Goal: Information Seeking & Learning: Check status

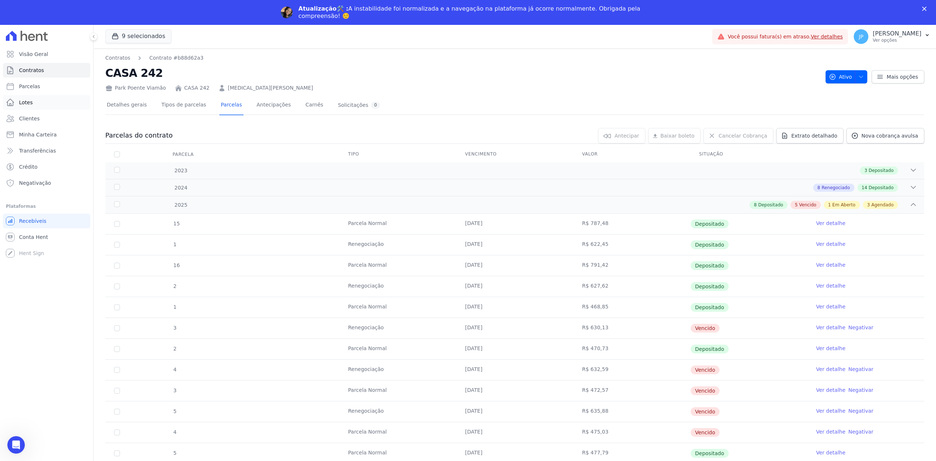
click at [40, 104] on link "Lotes" at bounding box center [46, 102] width 87 height 15
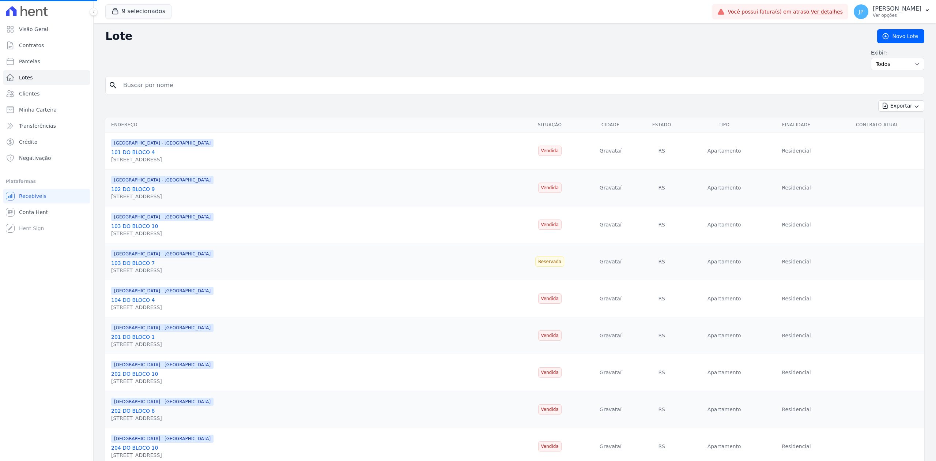
click at [184, 89] on input "search" at bounding box center [520, 85] width 802 height 15
paste input "[PERSON_NAME]"
type input "[PERSON_NAME]"
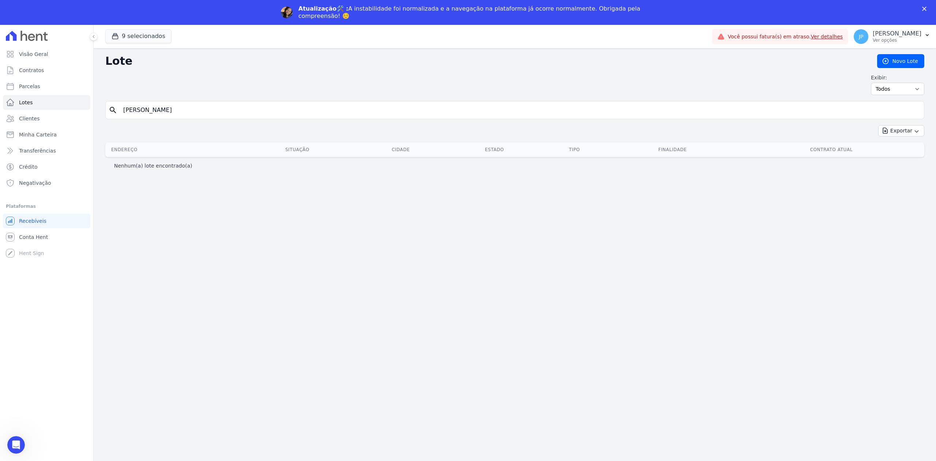
drag, startPoint x: 226, startPoint y: 115, endPoint x: 178, endPoint y: 106, distance: 48.4
click at [178, 106] on input "[PERSON_NAME]" at bounding box center [520, 110] width 802 height 15
type input "[PERSON_NAME]"
click at [113, 34] on icon "button" at bounding box center [115, 36] width 5 height 5
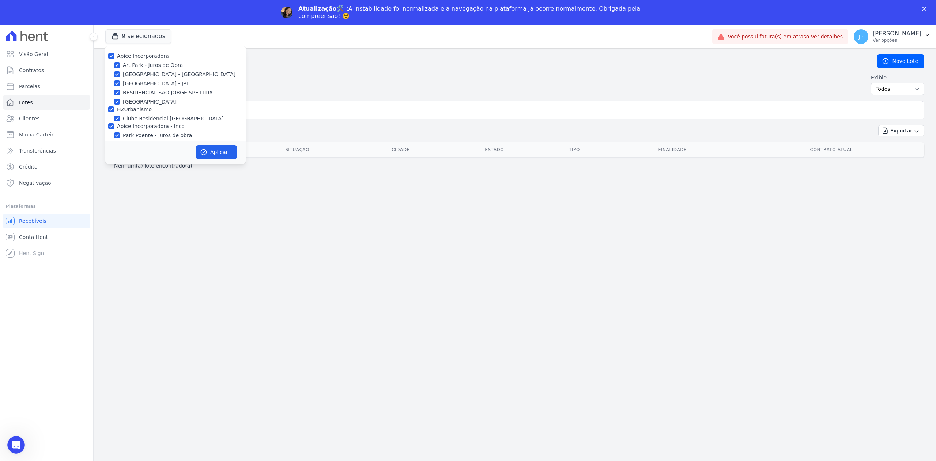
drag, startPoint x: 154, startPoint y: 352, endPoint x: 196, endPoint y: 245, distance: 114.7
click at [196, 245] on div "Lote [GEOGRAPHIC_DATA] Exibir: Todos Disponíveis Vendidas Reservadas Indisponív…" at bounding box center [515, 266] width 843 height 437
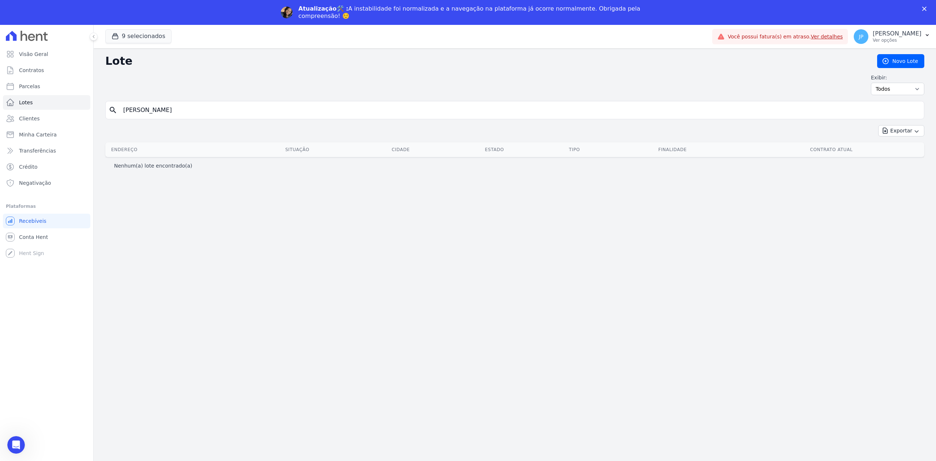
click at [196, 245] on div "Lote [GEOGRAPHIC_DATA] Exibir: Todos Disponíveis Vendidas Reservadas Indisponív…" at bounding box center [515, 266] width 843 height 437
click at [217, 113] on input "[PERSON_NAME]" at bounding box center [520, 110] width 802 height 15
type input "[PERSON_NAME]"
click at [217, 113] on input "[PERSON_NAME]" at bounding box center [520, 110] width 802 height 15
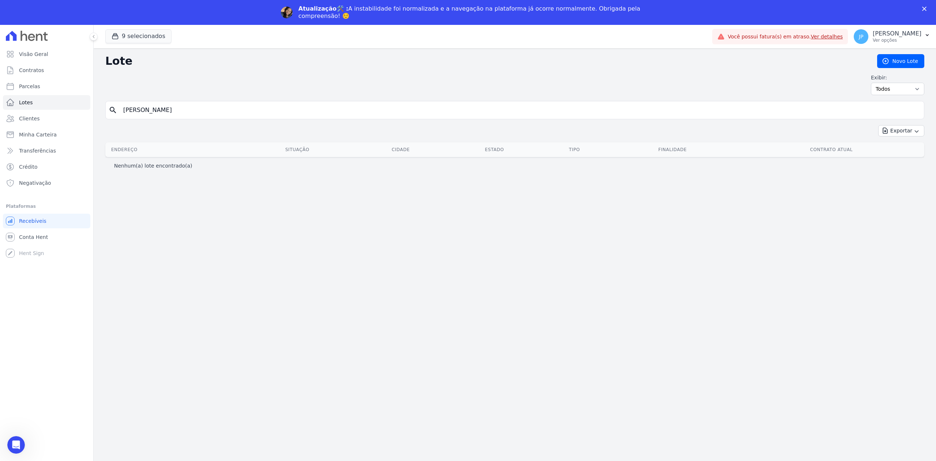
click at [217, 113] on input "[PERSON_NAME]" at bounding box center [520, 110] width 802 height 15
type input "[PERSON_NAME]"
click at [198, 108] on input "[PERSON_NAME]" at bounding box center [520, 110] width 802 height 15
type input "[PERSON_NAME]"
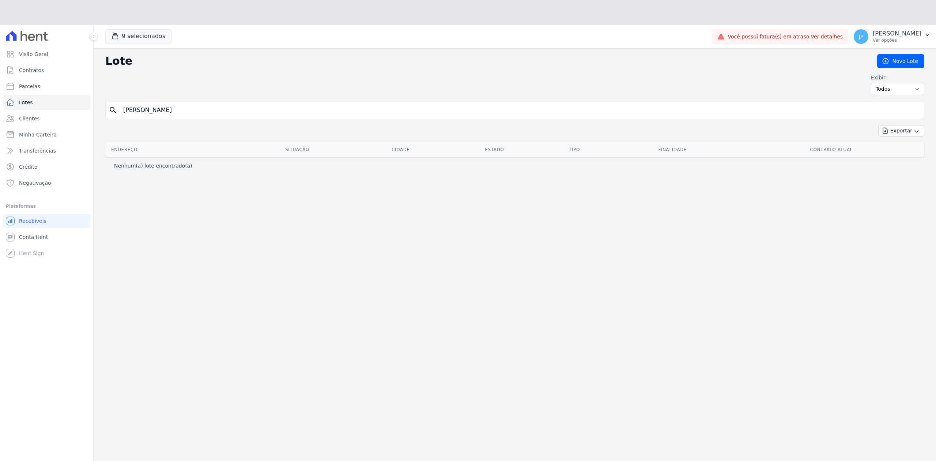
click at [198, 108] on div "Lote [GEOGRAPHIC_DATA] Exibir: Todos Disponíveis Vendidas Reservadas Indisponív…" at bounding box center [515, 266] width 843 height 437
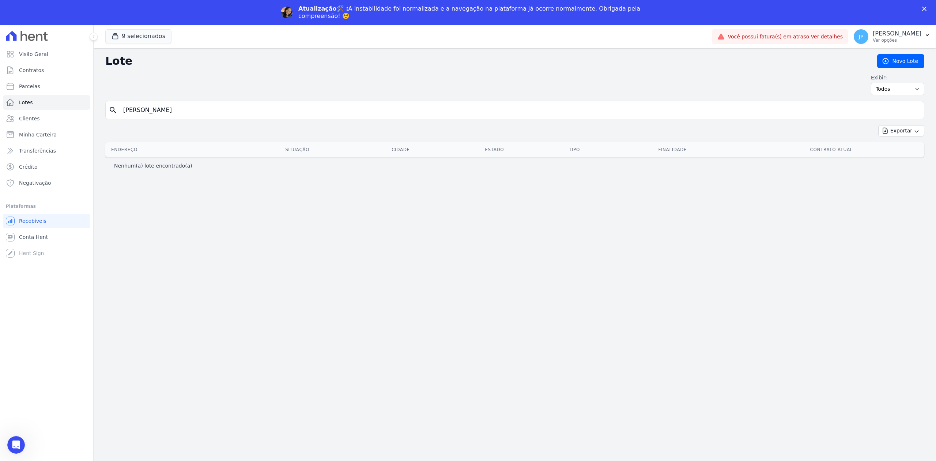
click at [198, 108] on input "[PERSON_NAME]" at bounding box center [520, 110] width 802 height 15
type input "[PERSON_NAME]"
click at [24, 121] on span "Clientes" at bounding box center [29, 118] width 20 height 7
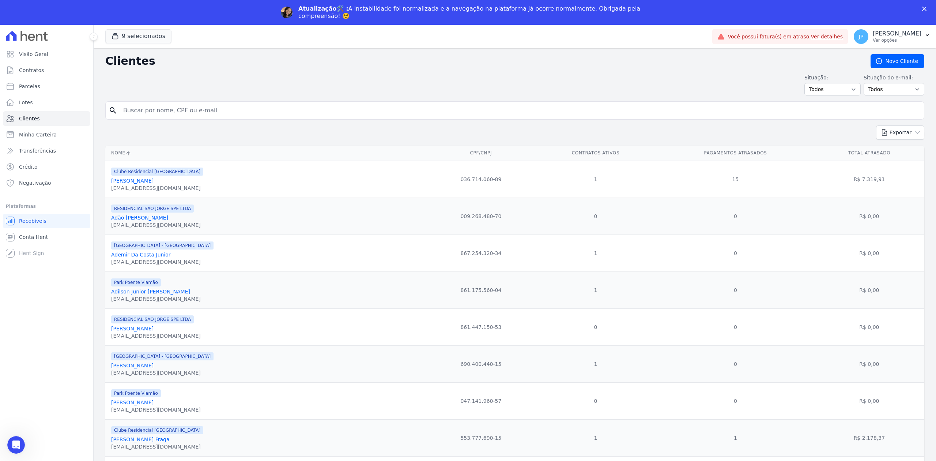
paste input "[PERSON_NAME]"
type input "[PERSON_NAME]"
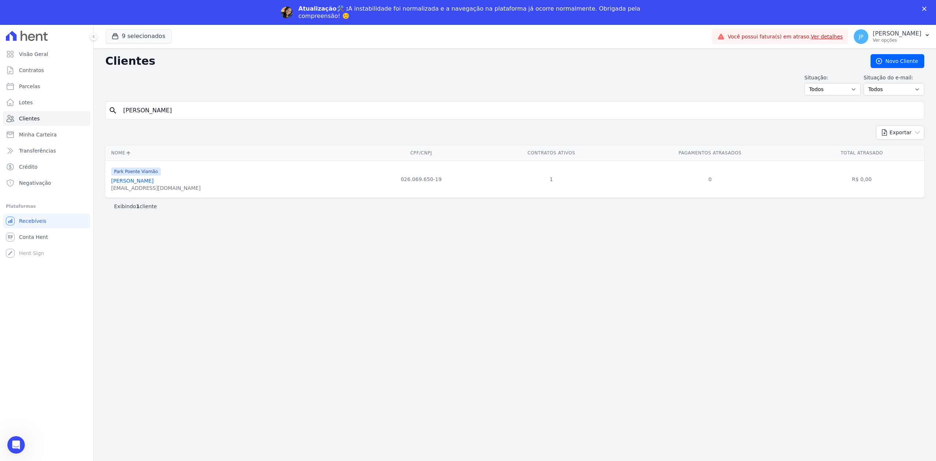
click at [154, 182] on link "[PERSON_NAME]" at bounding box center [132, 181] width 42 height 6
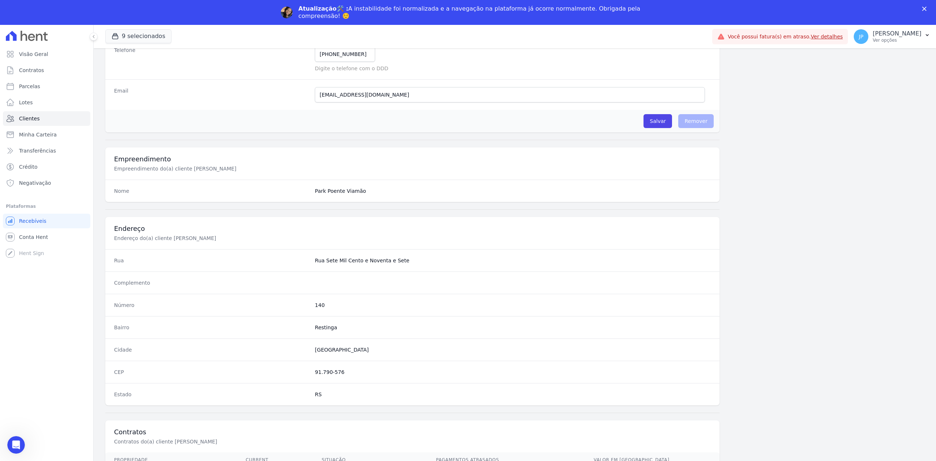
scroll to position [227, 0]
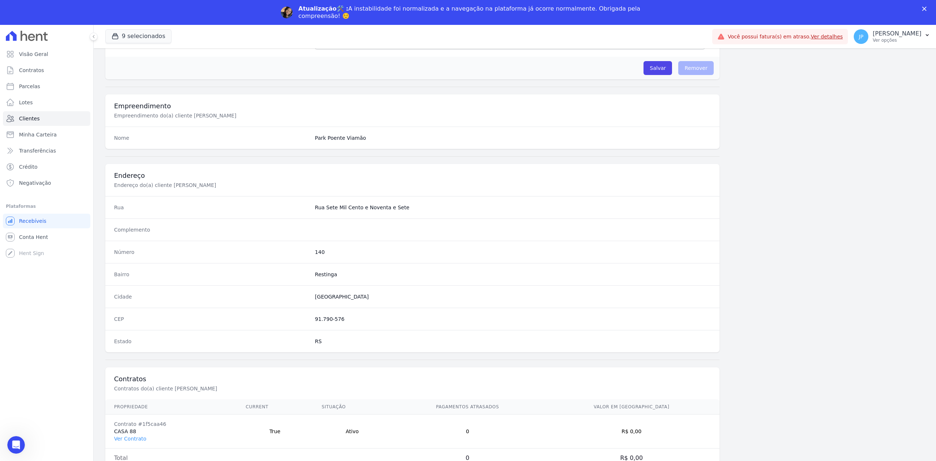
click at [928, 7] on div "Fechar" at bounding box center [925, 9] width 7 height 4
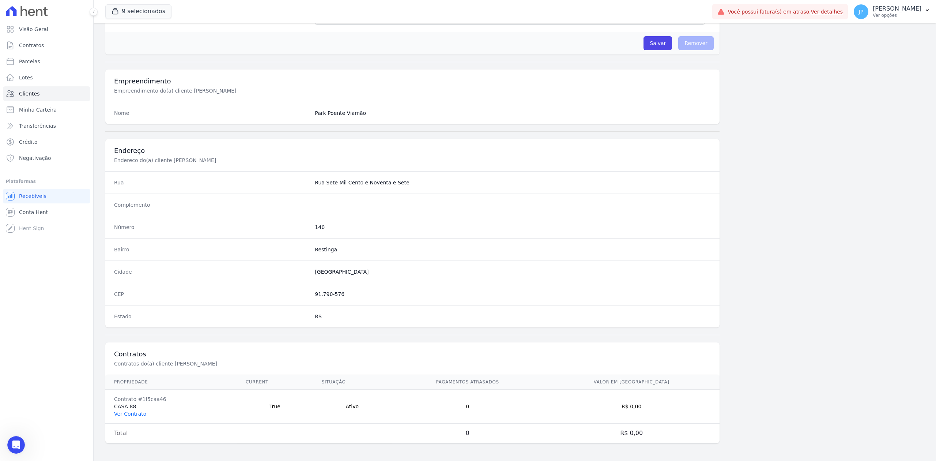
click at [140, 411] on link "Ver Contrato" at bounding box center [130, 414] width 32 height 6
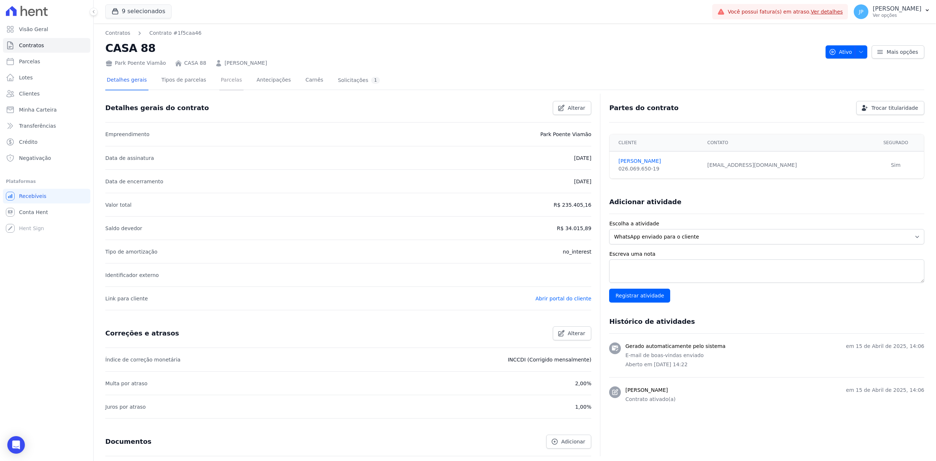
click at [230, 81] on link "Parcelas" at bounding box center [231, 80] width 24 height 19
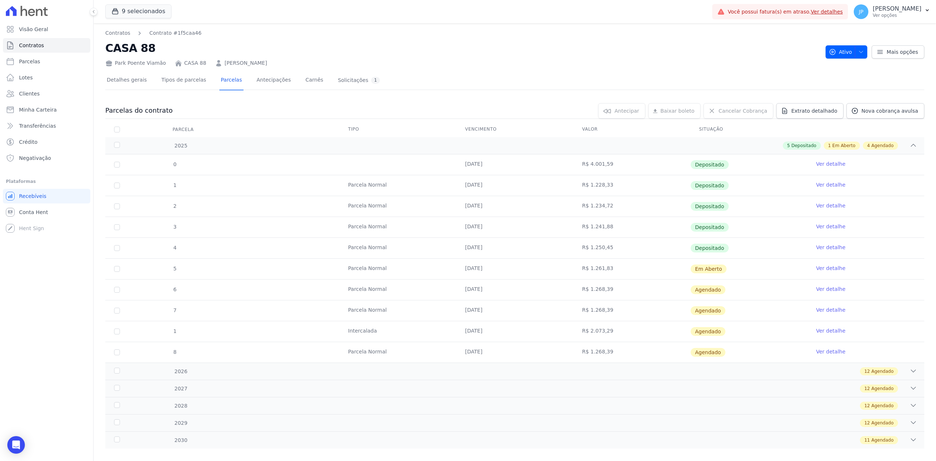
click at [823, 267] on link "Ver detalhe" at bounding box center [830, 267] width 29 height 7
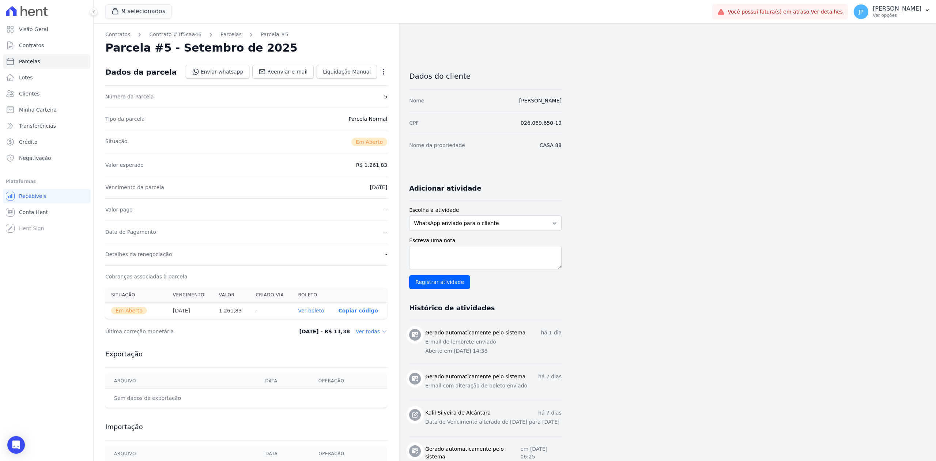
click at [312, 313] on link "Ver boleto" at bounding box center [311, 311] width 26 height 6
drag, startPoint x: 35, startPoint y: 94, endPoint x: 45, endPoint y: 95, distance: 9.6
click at [35, 94] on span "Clientes" at bounding box center [29, 93] width 20 height 7
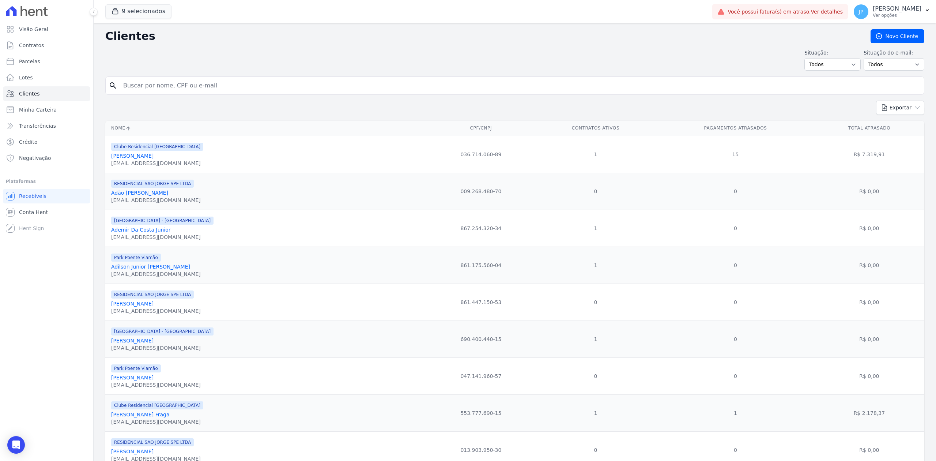
click at [193, 89] on input "search" at bounding box center [520, 85] width 802 height 15
paste input "[PERSON_NAME] Da Conceição"
type input "[PERSON_NAME] Da Conceição"
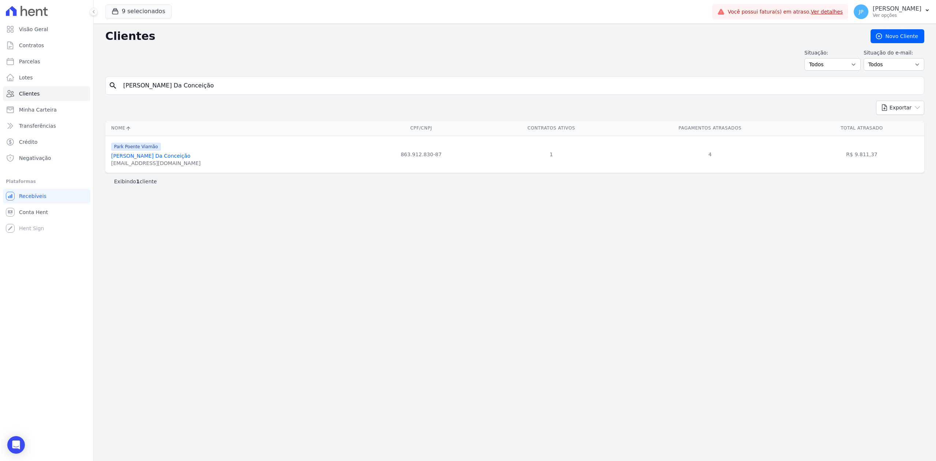
click at [153, 156] on link "[PERSON_NAME] Da Conceição" at bounding box center [150, 156] width 79 height 6
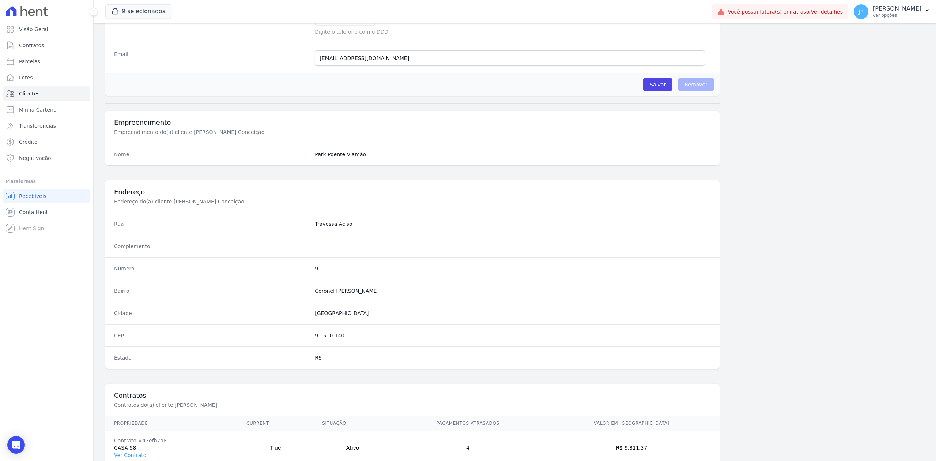
scroll to position [227, 0]
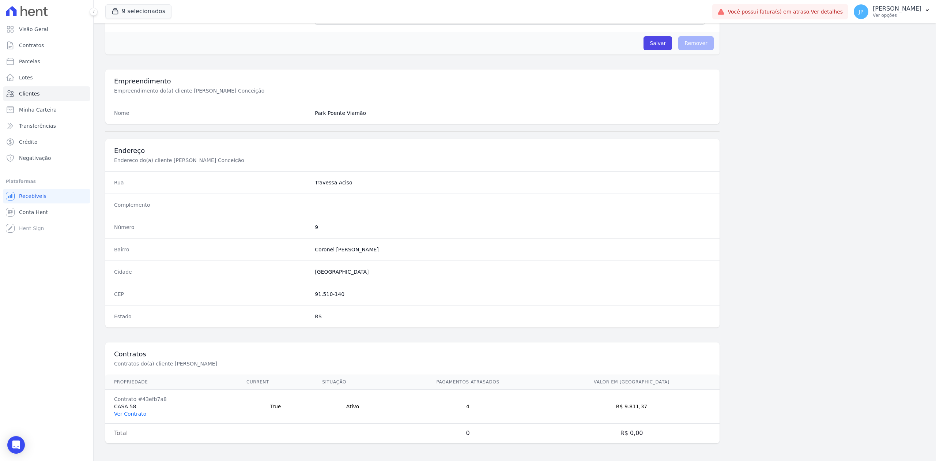
click at [136, 412] on link "Ver Contrato" at bounding box center [130, 414] width 32 height 6
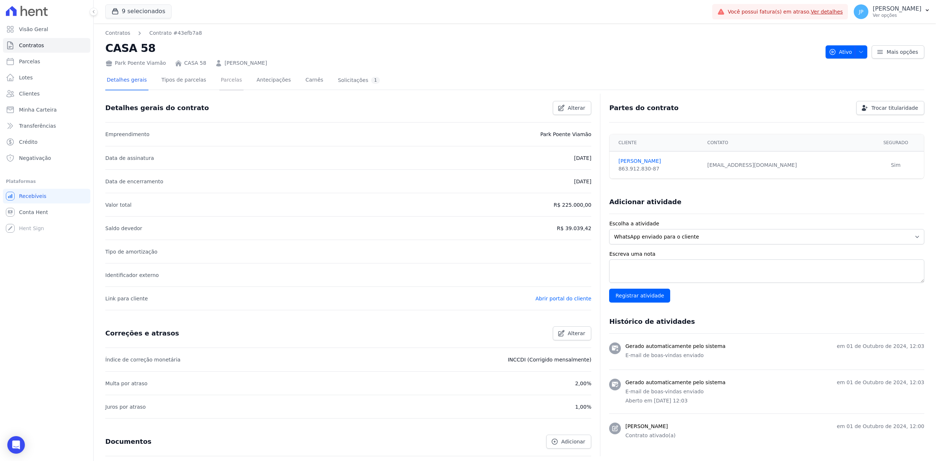
click at [224, 77] on link "Parcelas" at bounding box center [231, 80] width 24 height 19
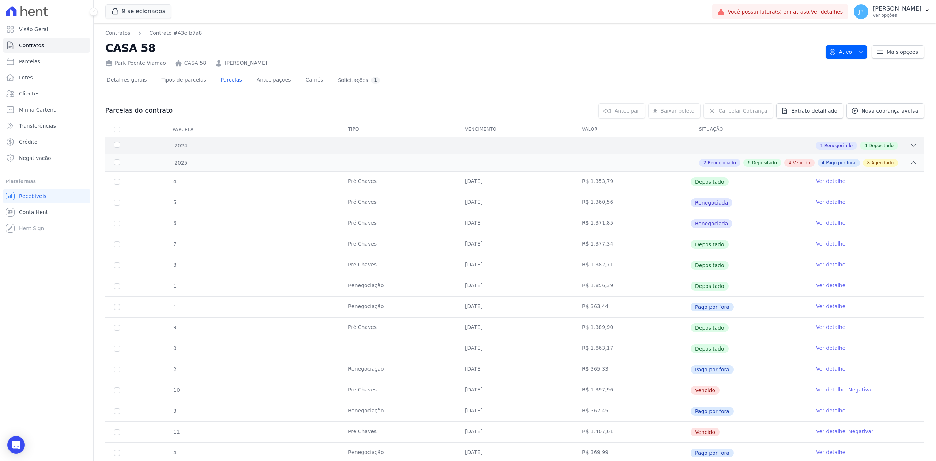
click at [914, 147] on div "2024 1 Renegociado 4 Depositado" at bounding box center [514, 145] width 819 height 17
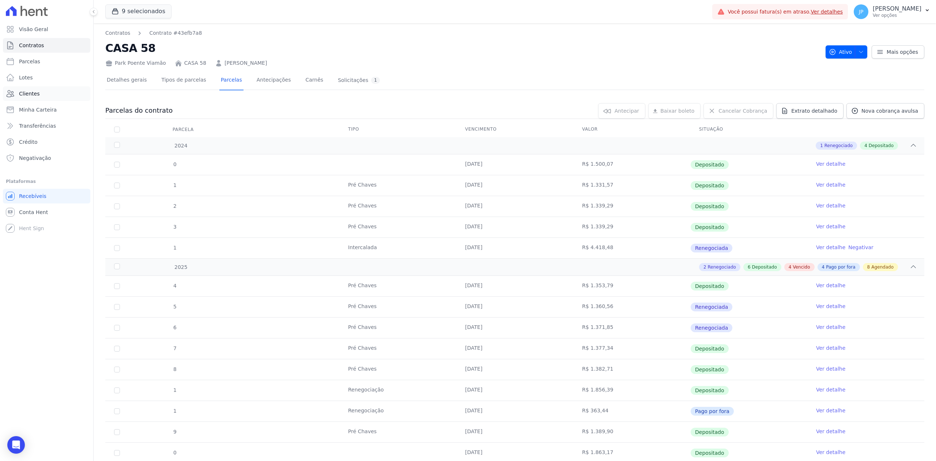
click at [47, 97] on link "Clientes" at bounding box center [46, 93] width 87 height 15
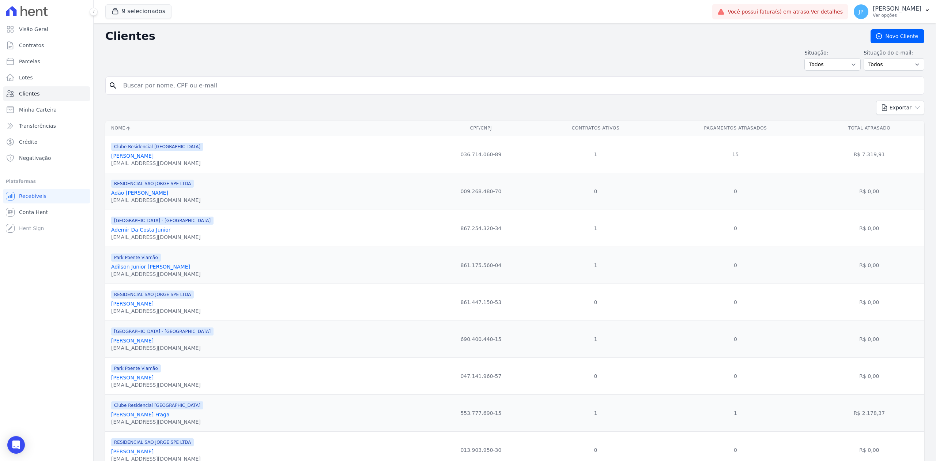
click at [230, 90] on input "search" at bounding box center [520, 85] width 802 height 15
type input "[PERSON_NAME]"
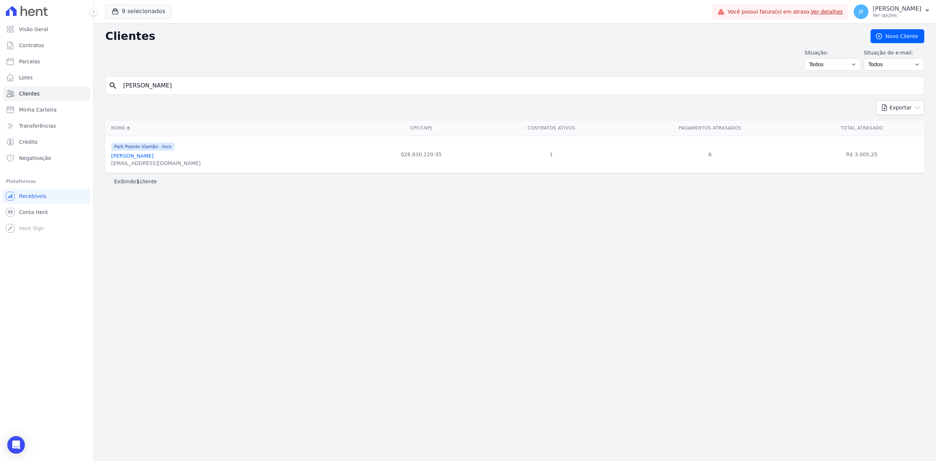
click at [150, 156] on link "[PERSON_NAME]" at bounding box center [132, 156] width 42 height 6
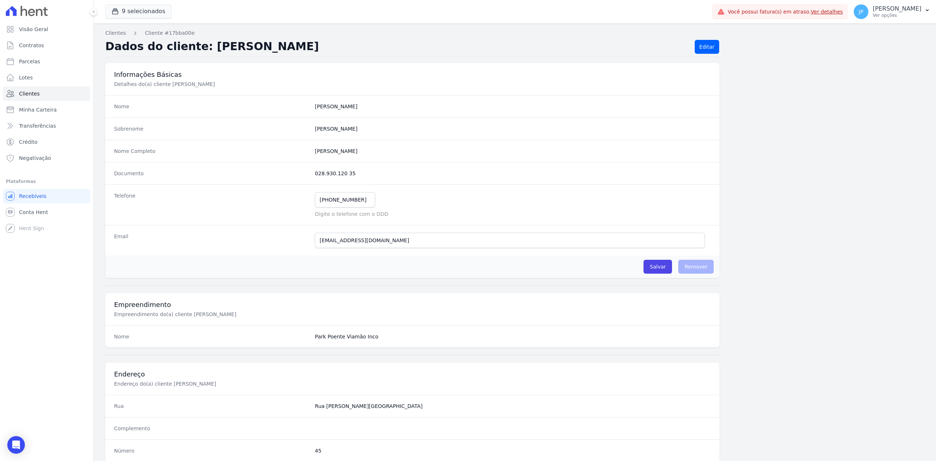
scroll to position [227, 0]
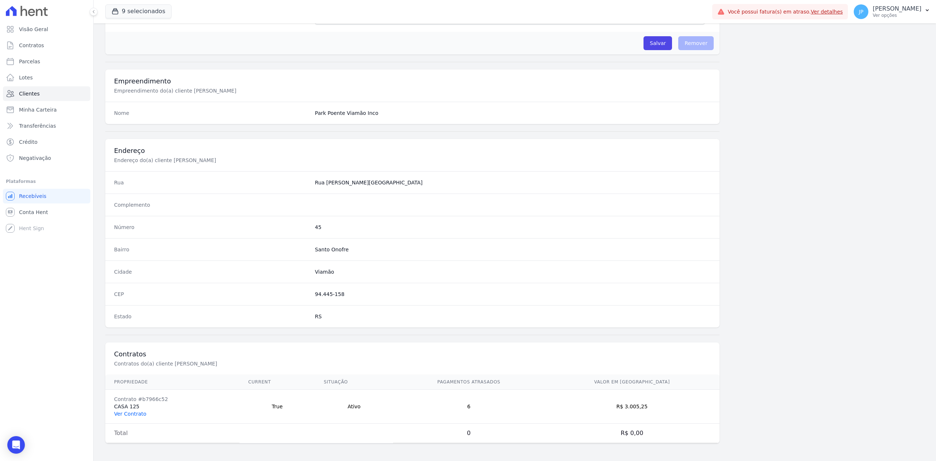
click at [135, 413] on link "Ver Contrato" at bounding box center [130, 414] width 32 height 6
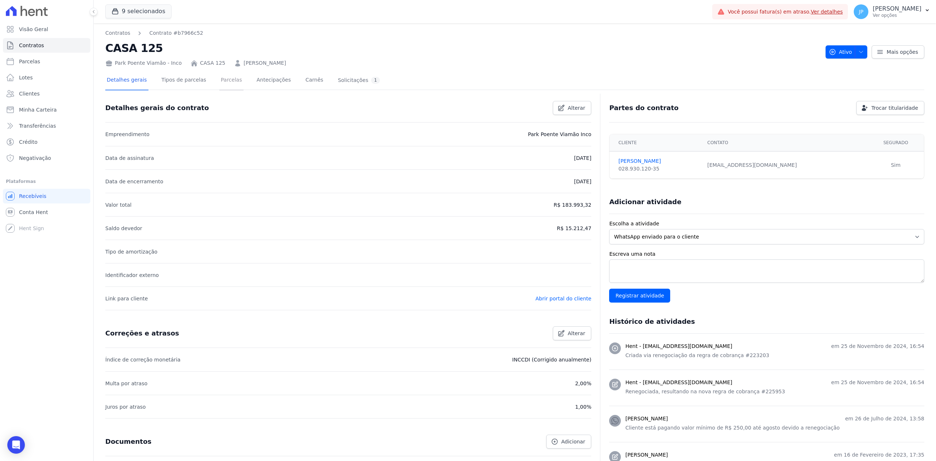
click at [220, 76] on link "Parcelas" at bounding box center [231, 80] width 24 height 19
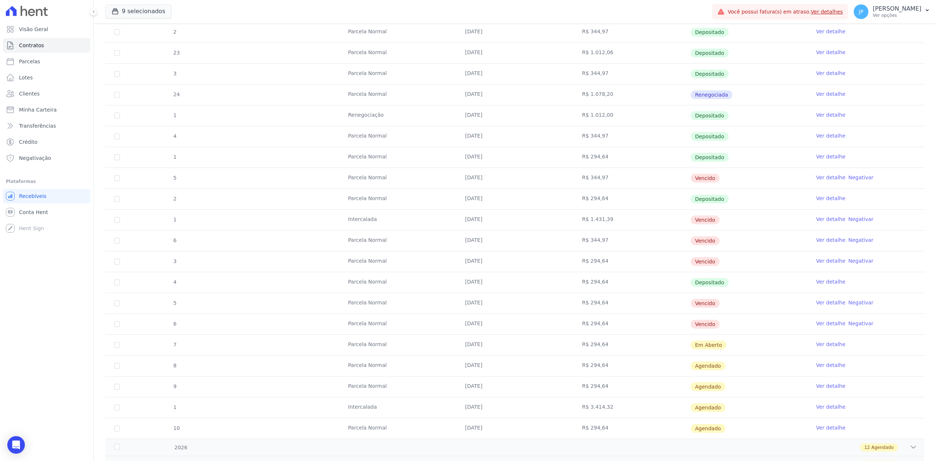
scroll to position [195, 0]
